Goal: Information Seeking & Learning: Learn about a topic

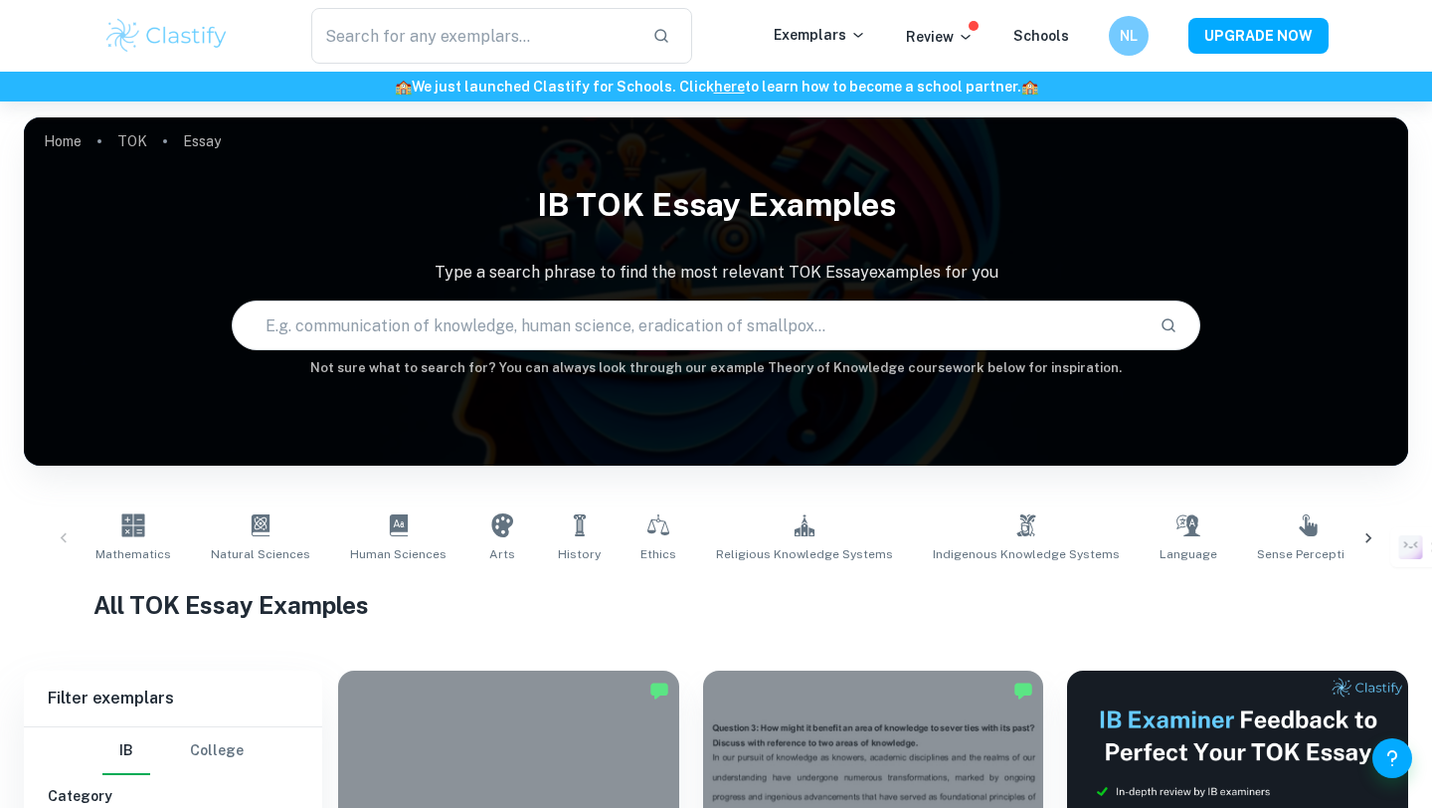
scroll to position [431, 0]
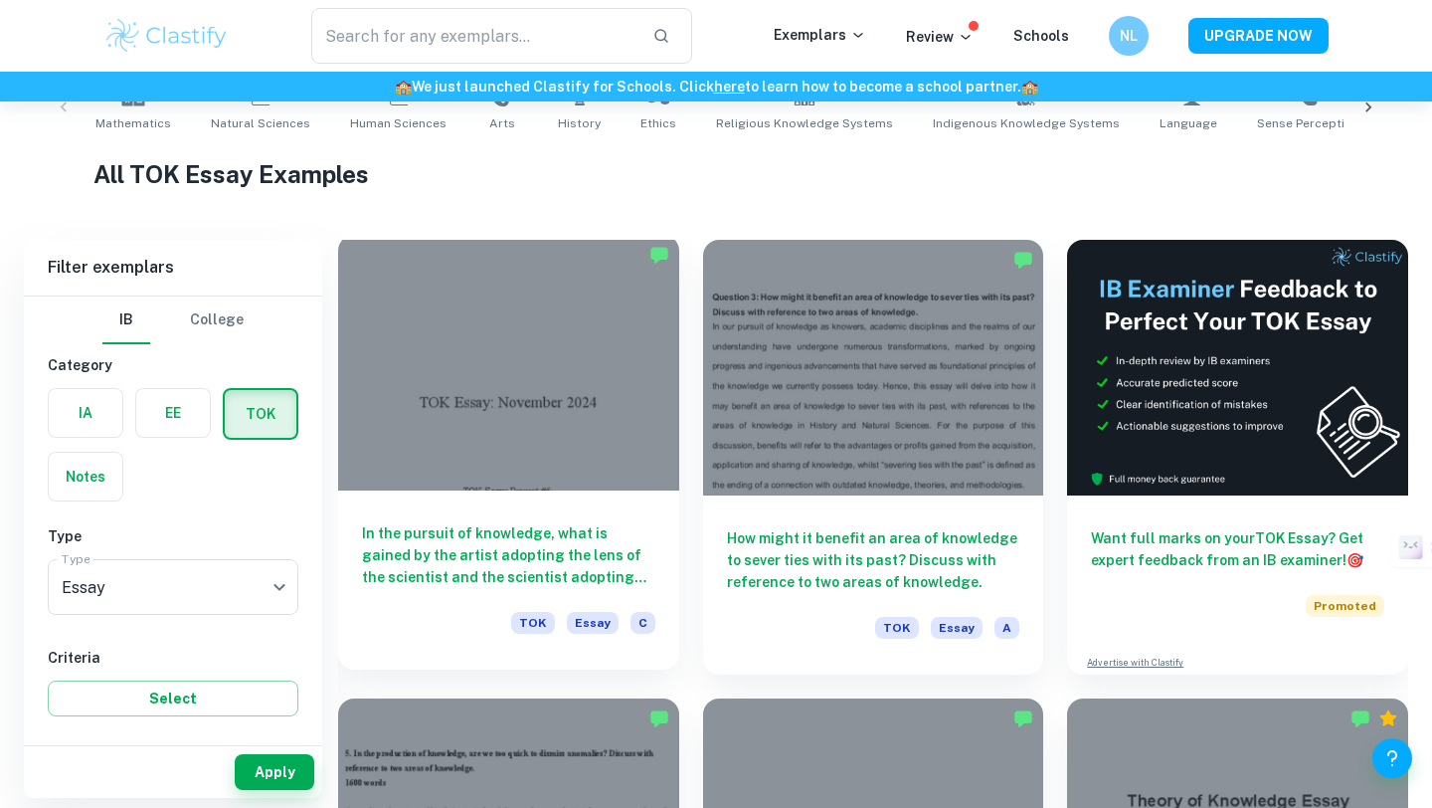
click at [541, 545] on h6 "In the pursuit of knowledge, what is gained by the artist adopting the lens of …" at bounding box center [508, 555] width 293 height 66
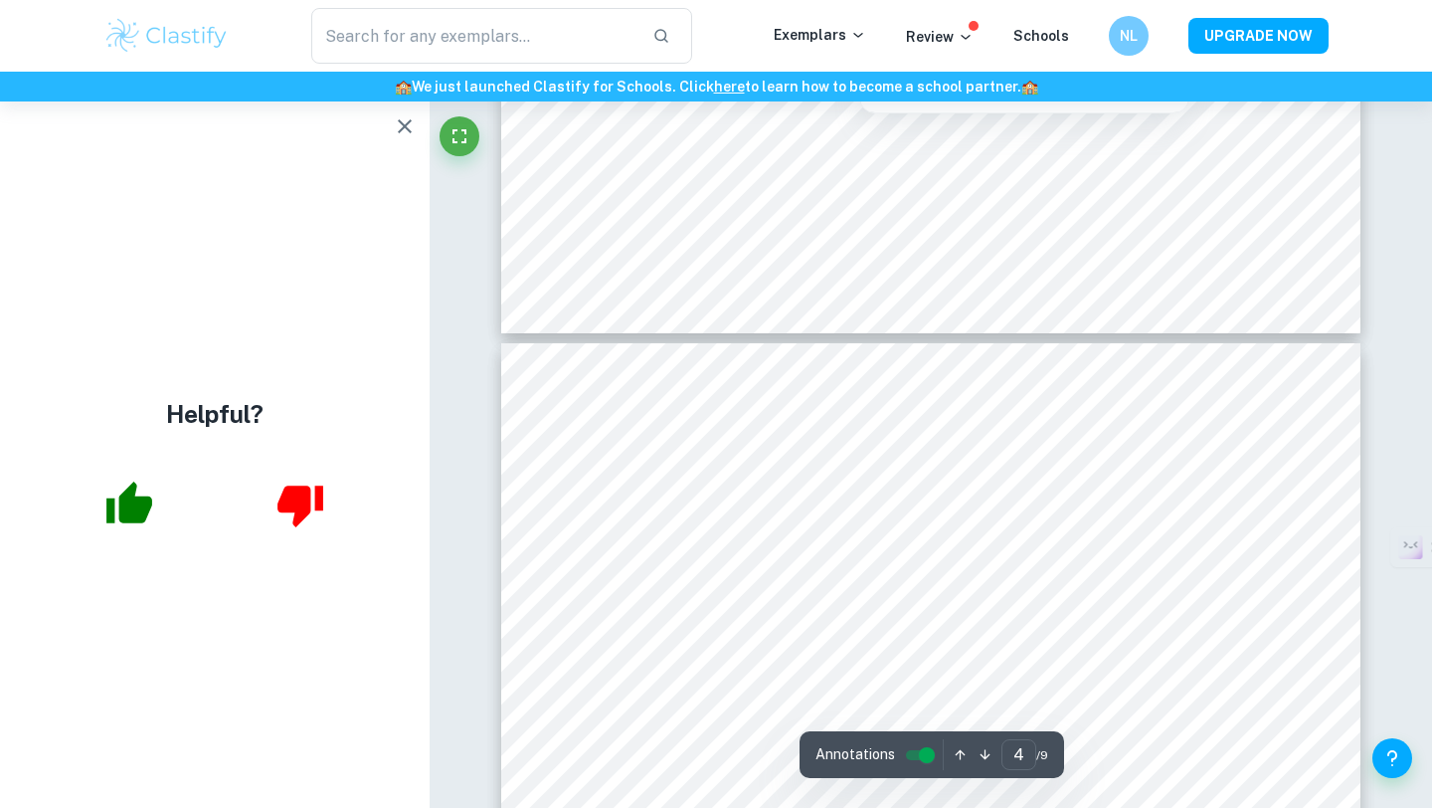
scroll to position [3445, 0]
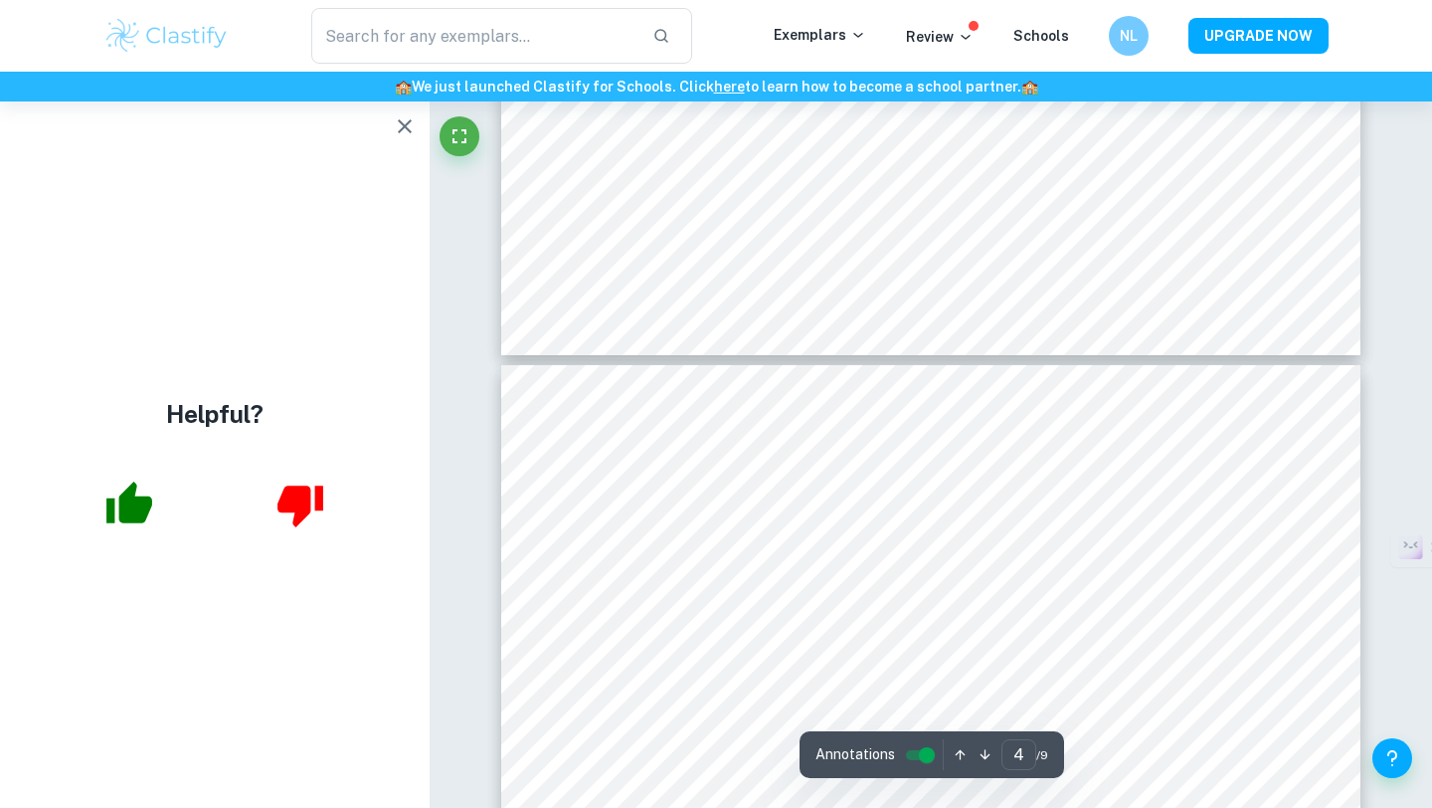
type input "5"
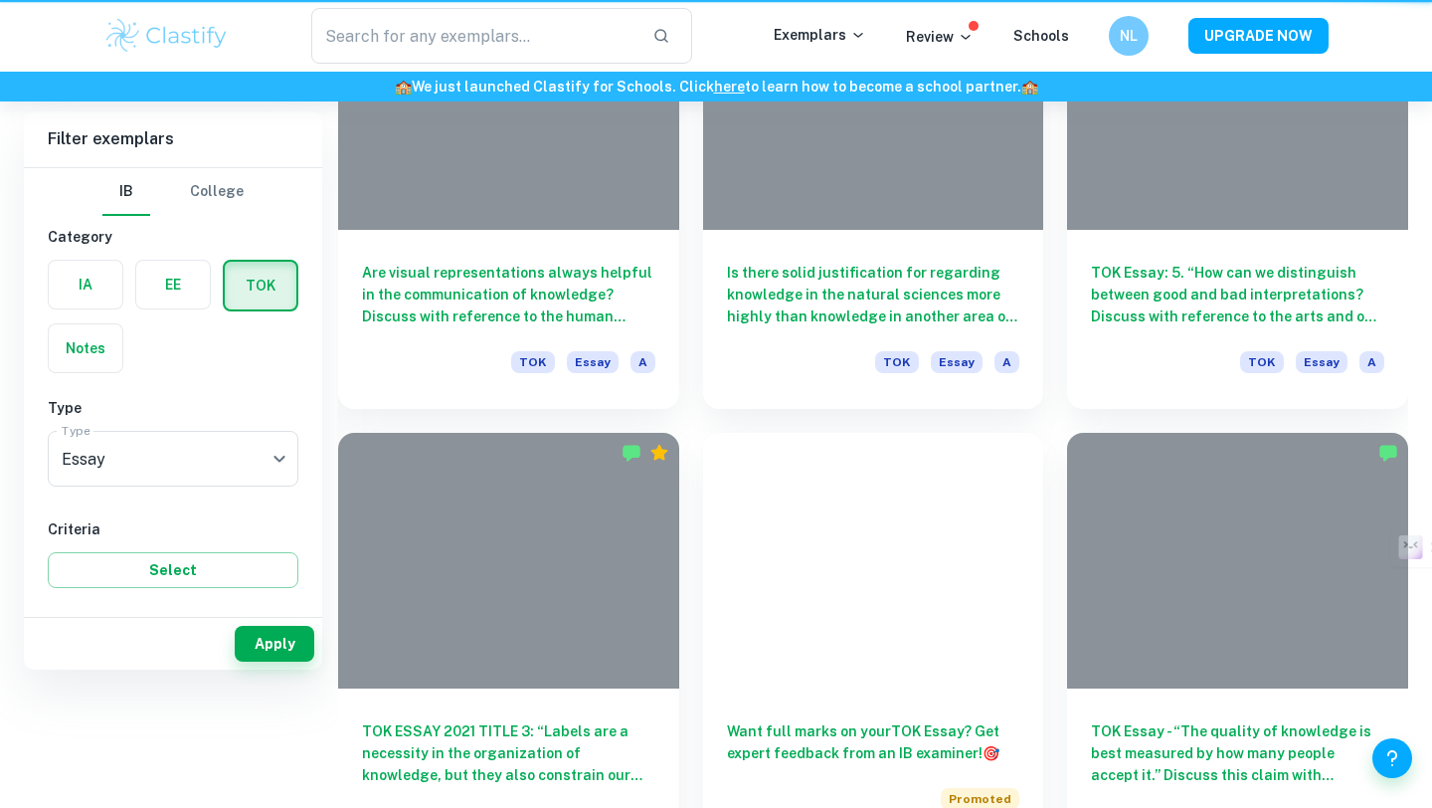
scroll to position [431, 0]
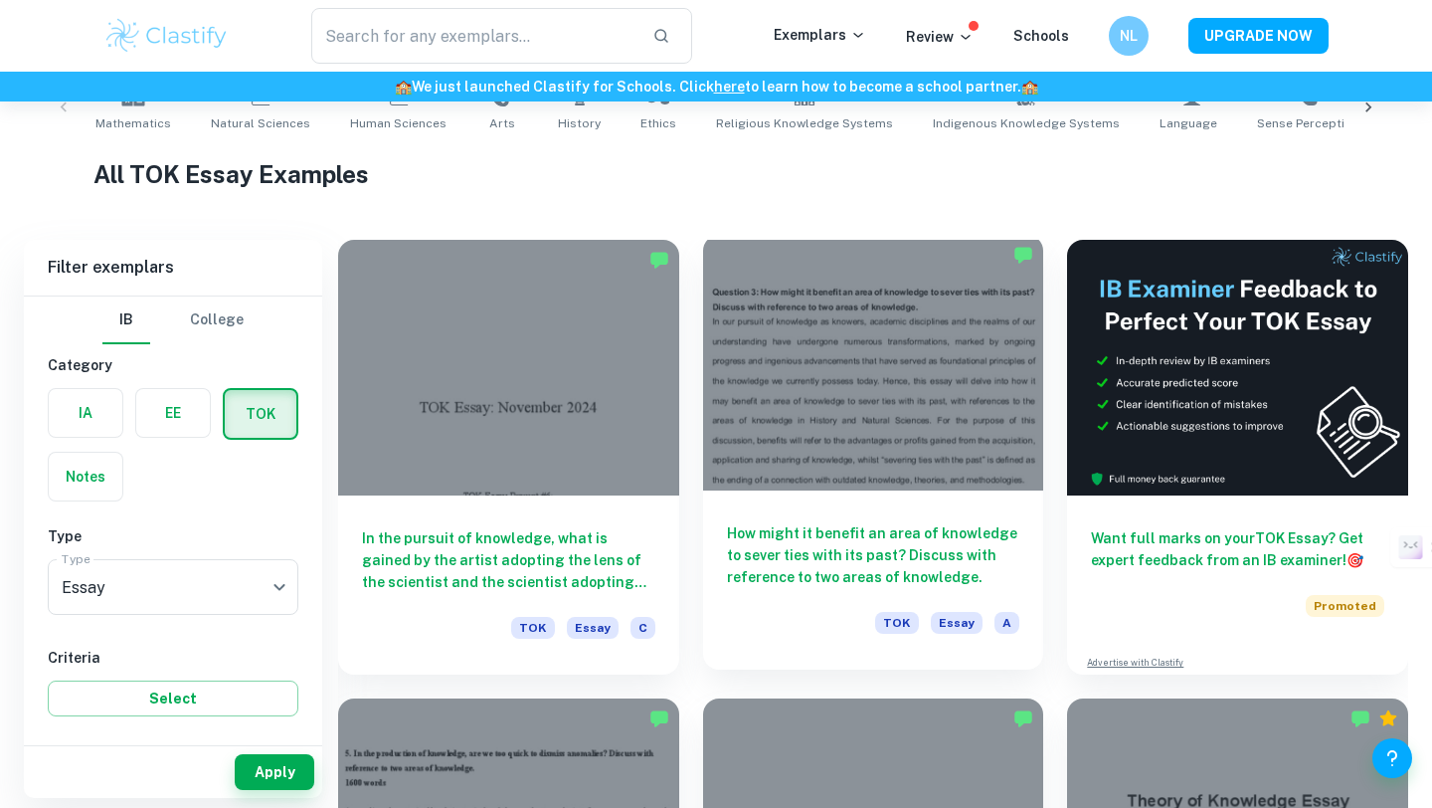
click at [809, 551] on h6 "How might it benefit an area of knowledge to sever ties with its past? Discuss …" at bounding box center [873, 555] width 293 height 66
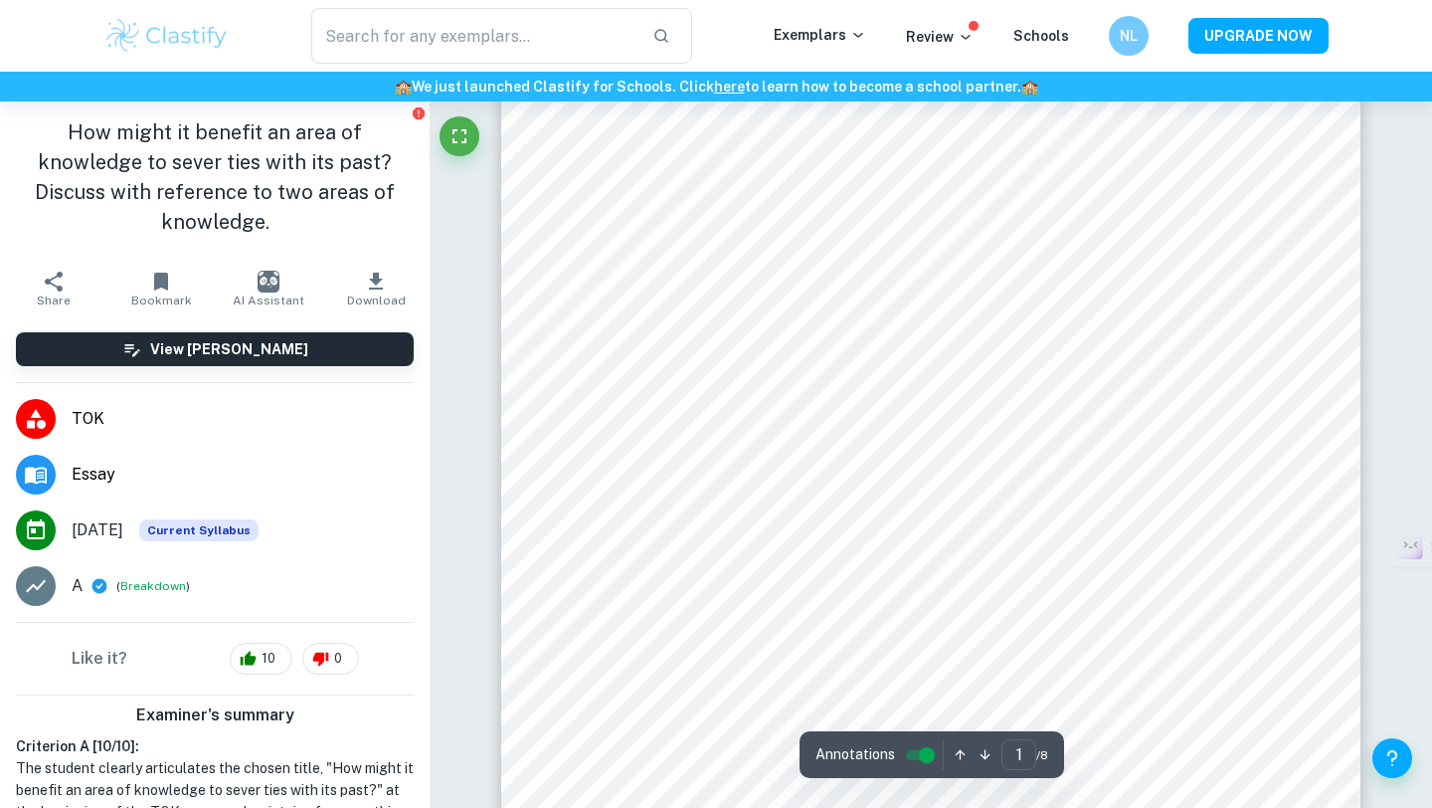
scroll to position [108, 0]
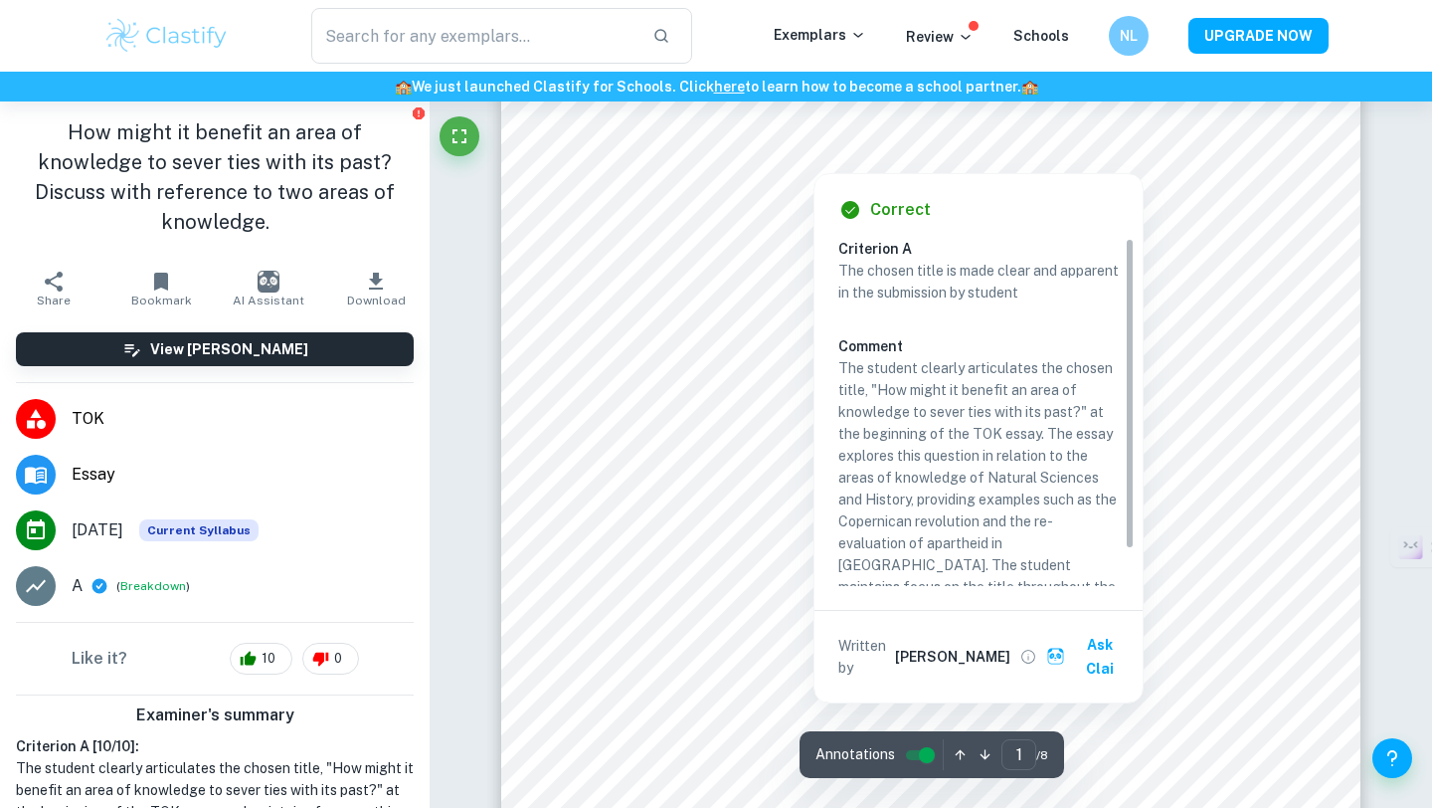
click at [1135, 130] on div at bounding box center [980, 133] width 552 height 30
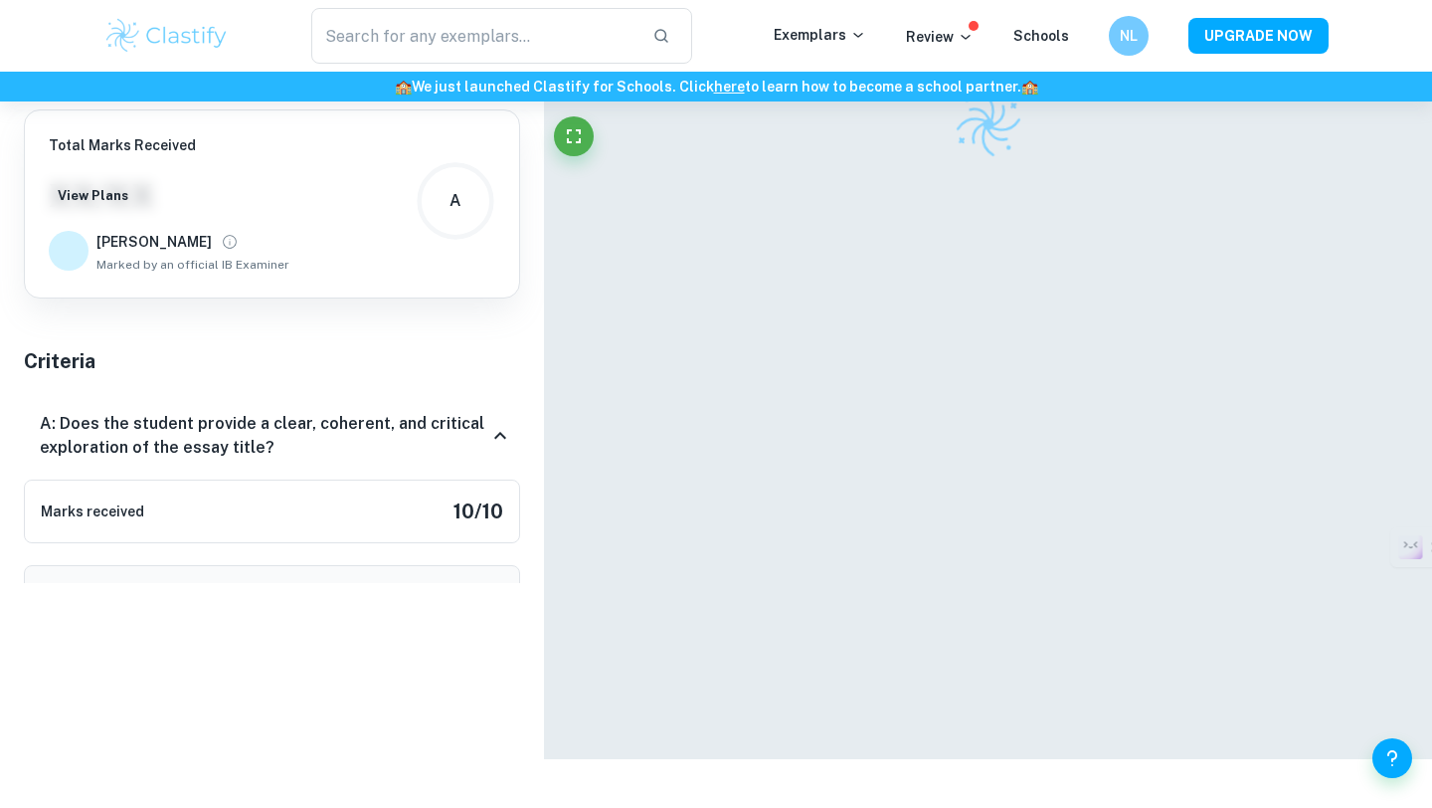
click at [1135, 130] on div at bounding box center [988, 125] width 859 height 70
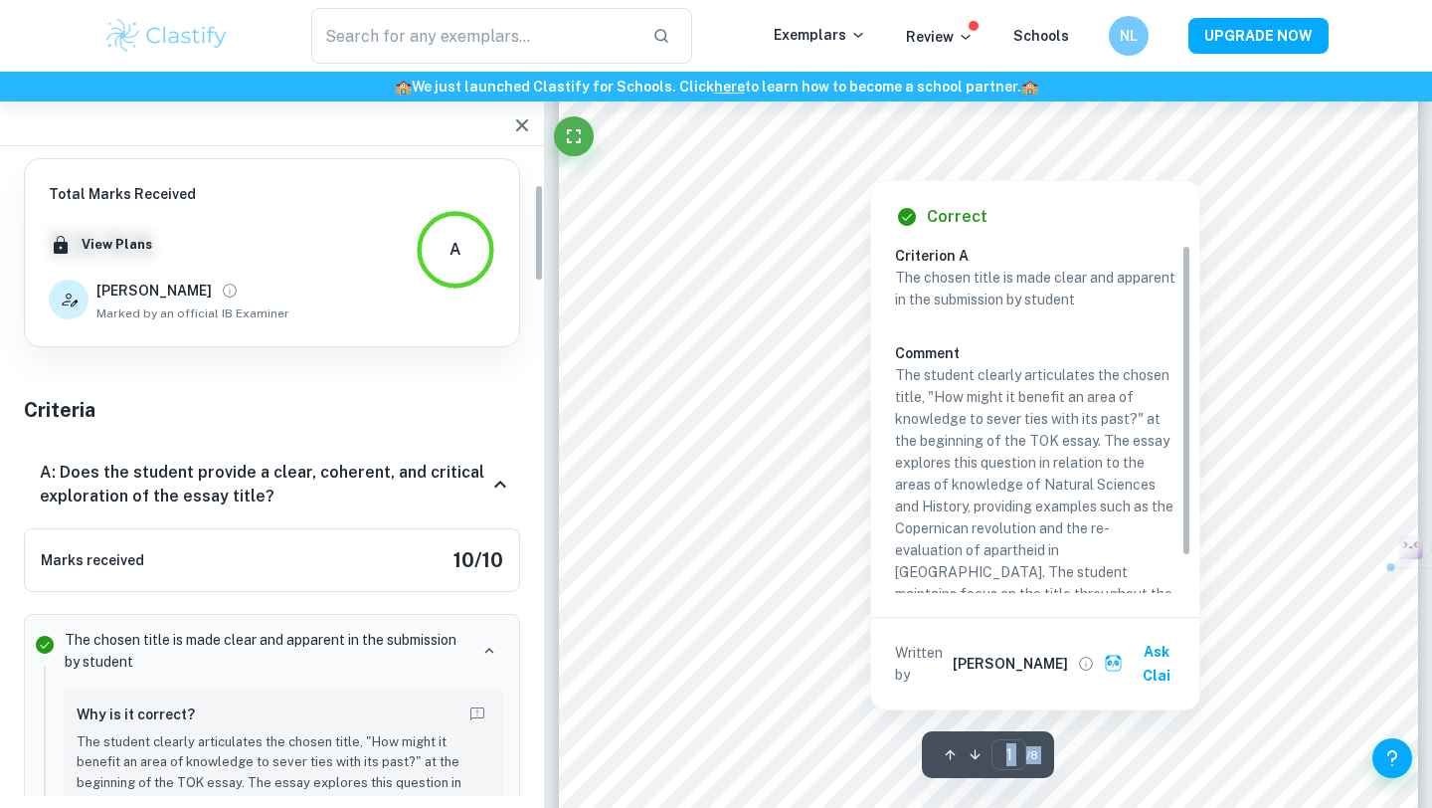
scroll to position [173, 0]
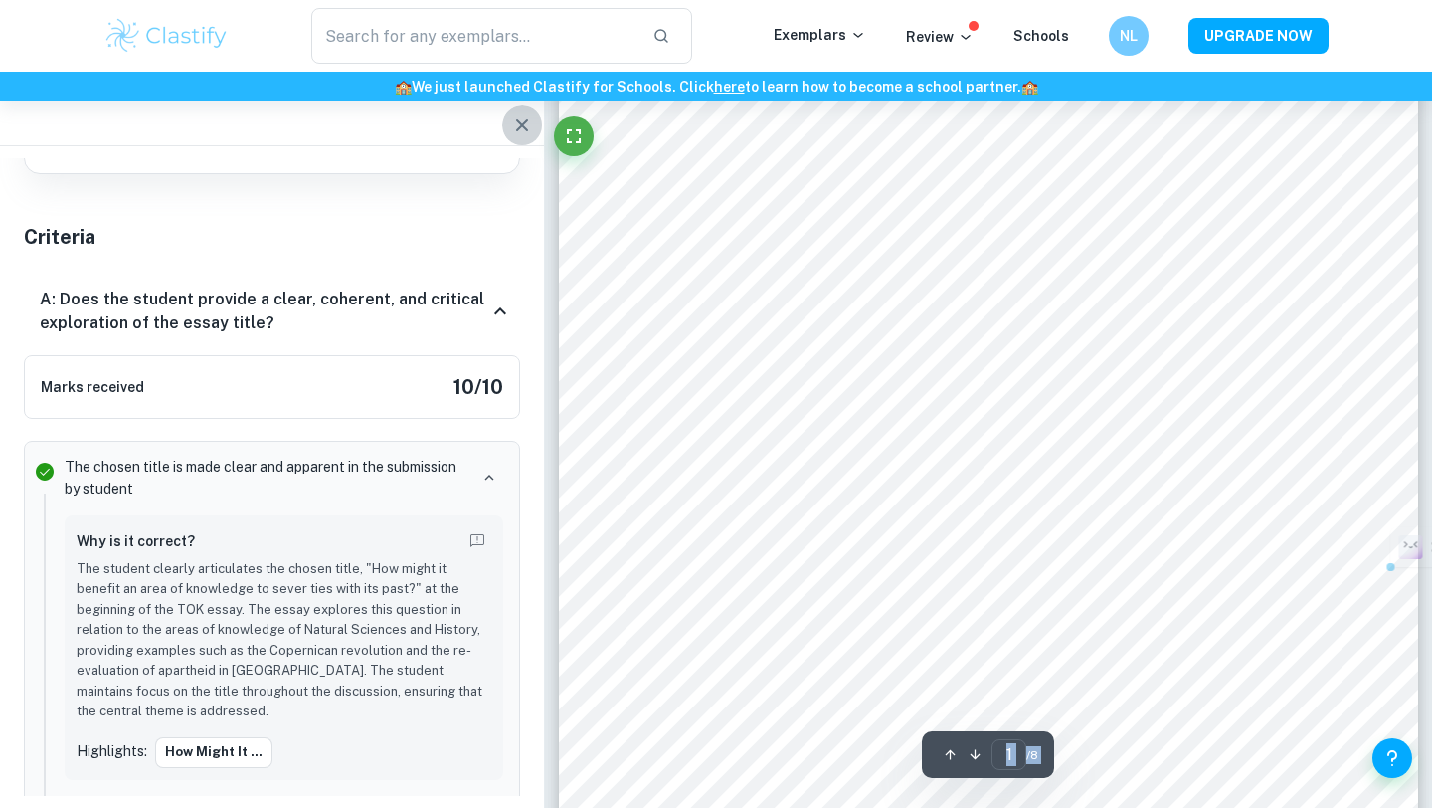
click at [528, 110] on button "button" at bounding box center [522, 125] width 40 height 40
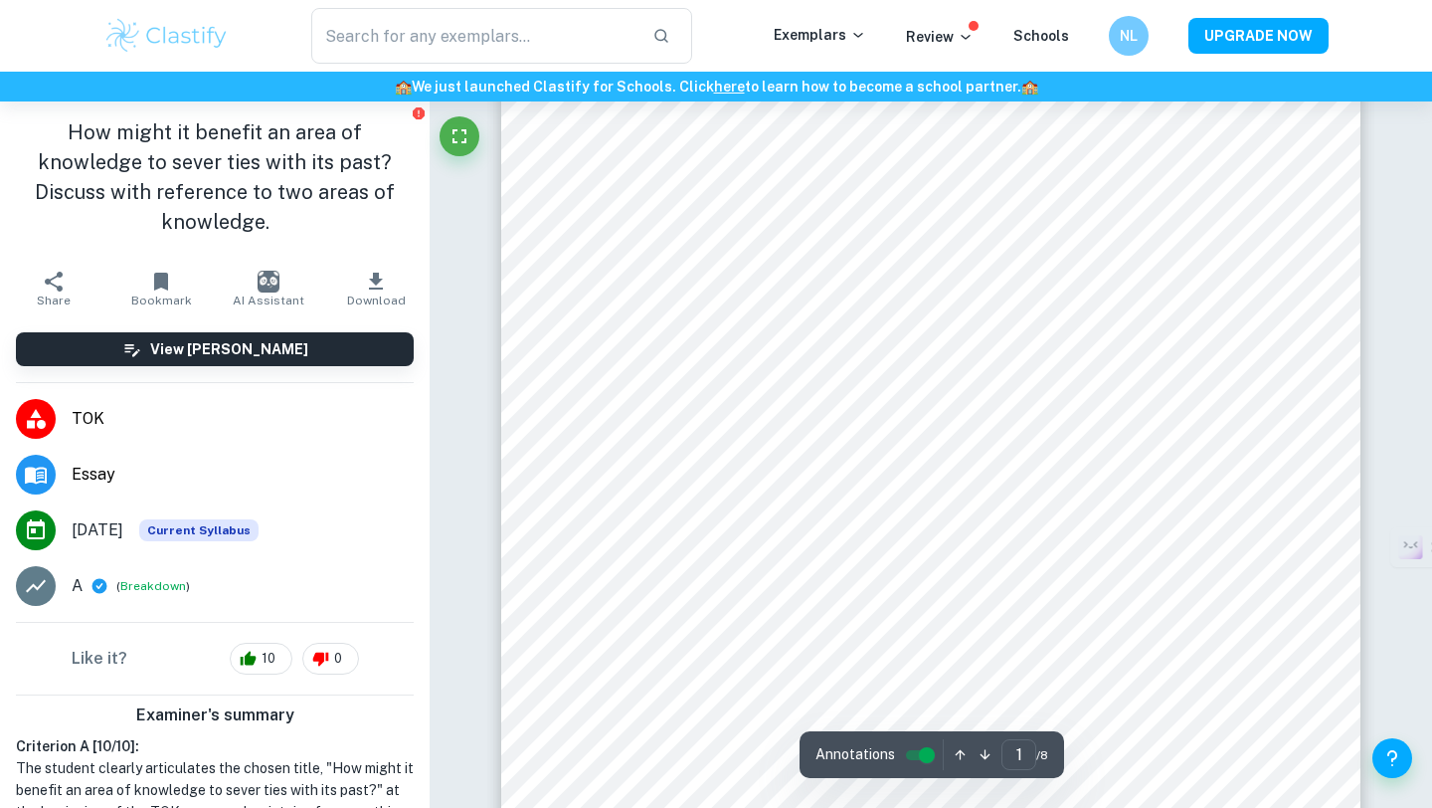
scroll to position [461, 0]
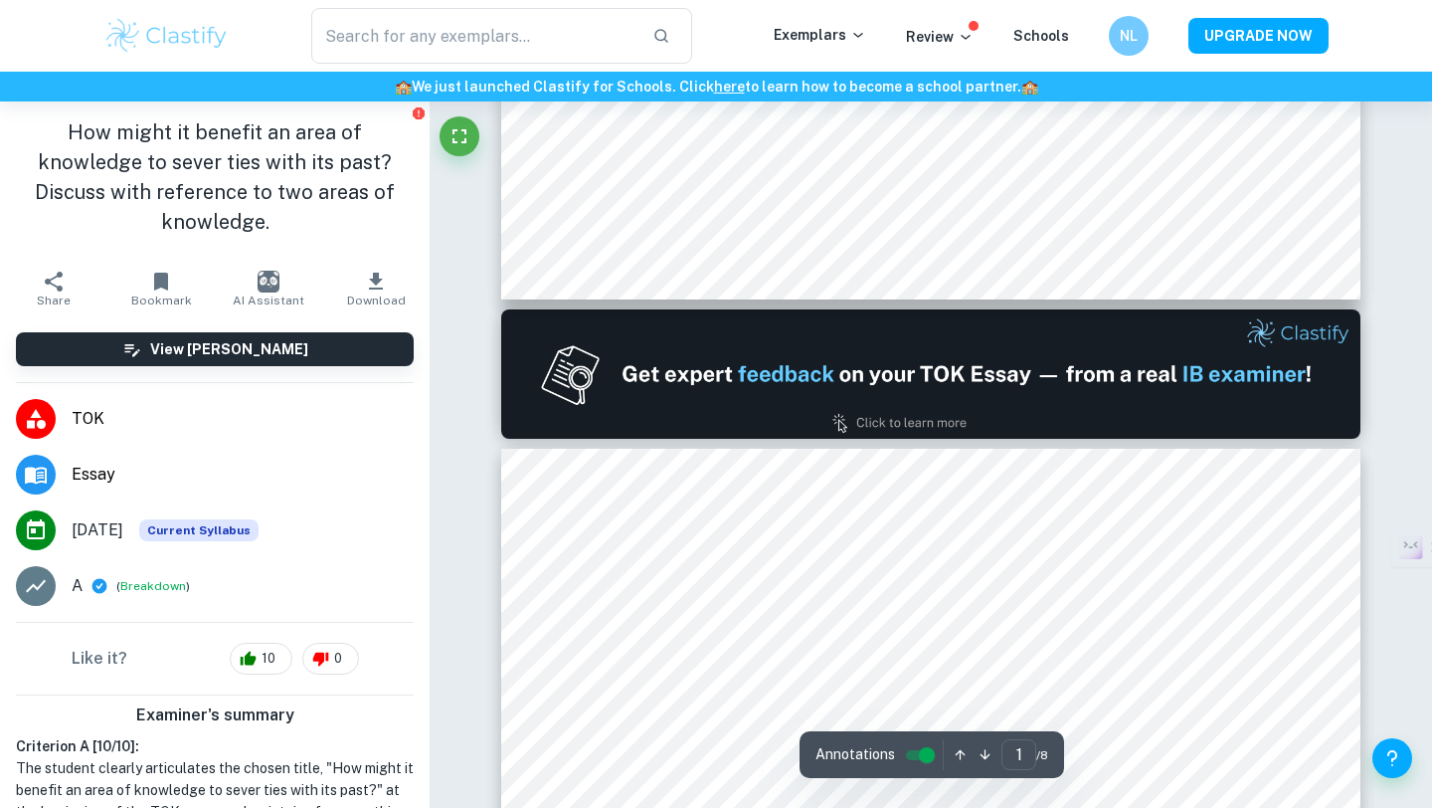
type input "2"
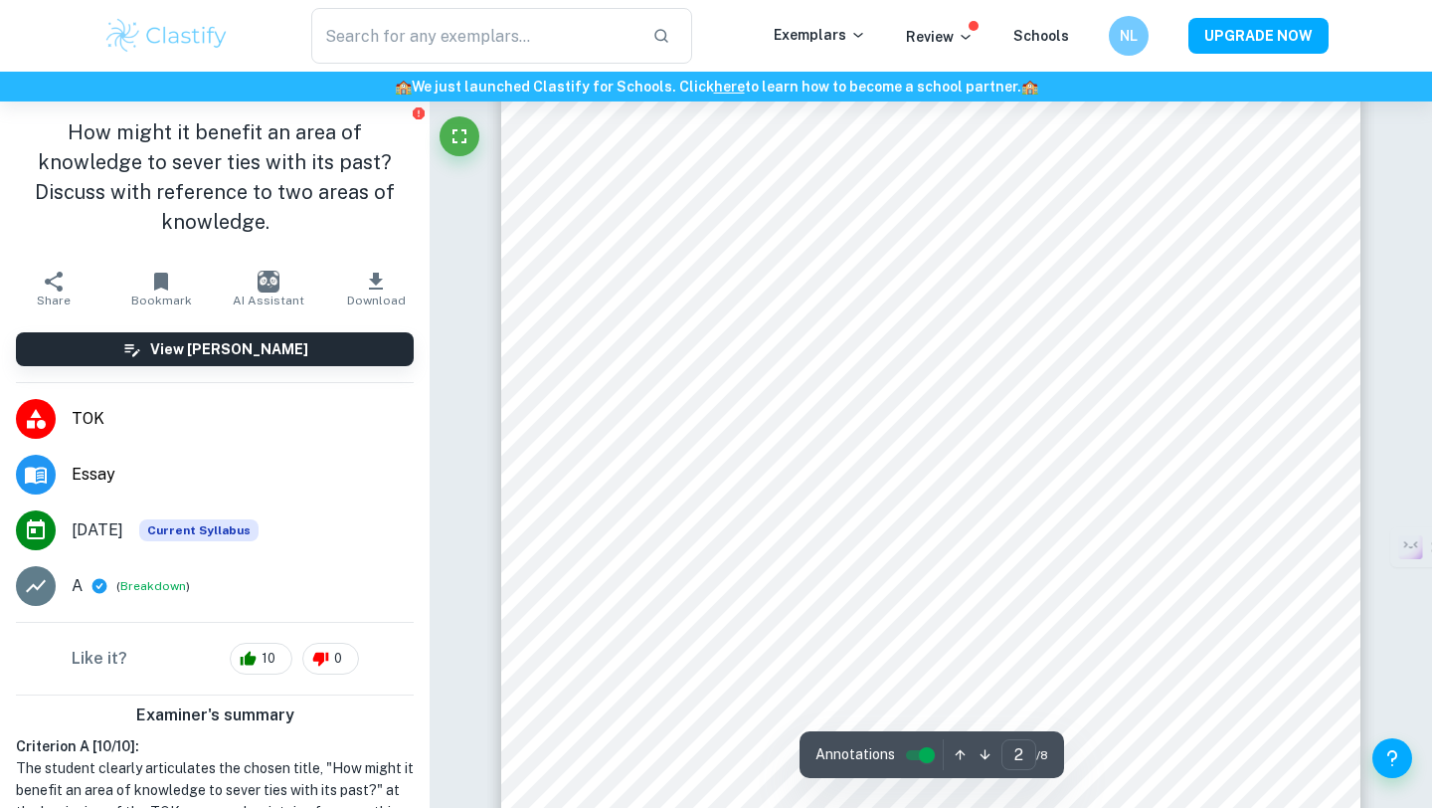
scroll to position [1527, 0]
